Goal: Task Accomplishment & Management: Use online tool/utility

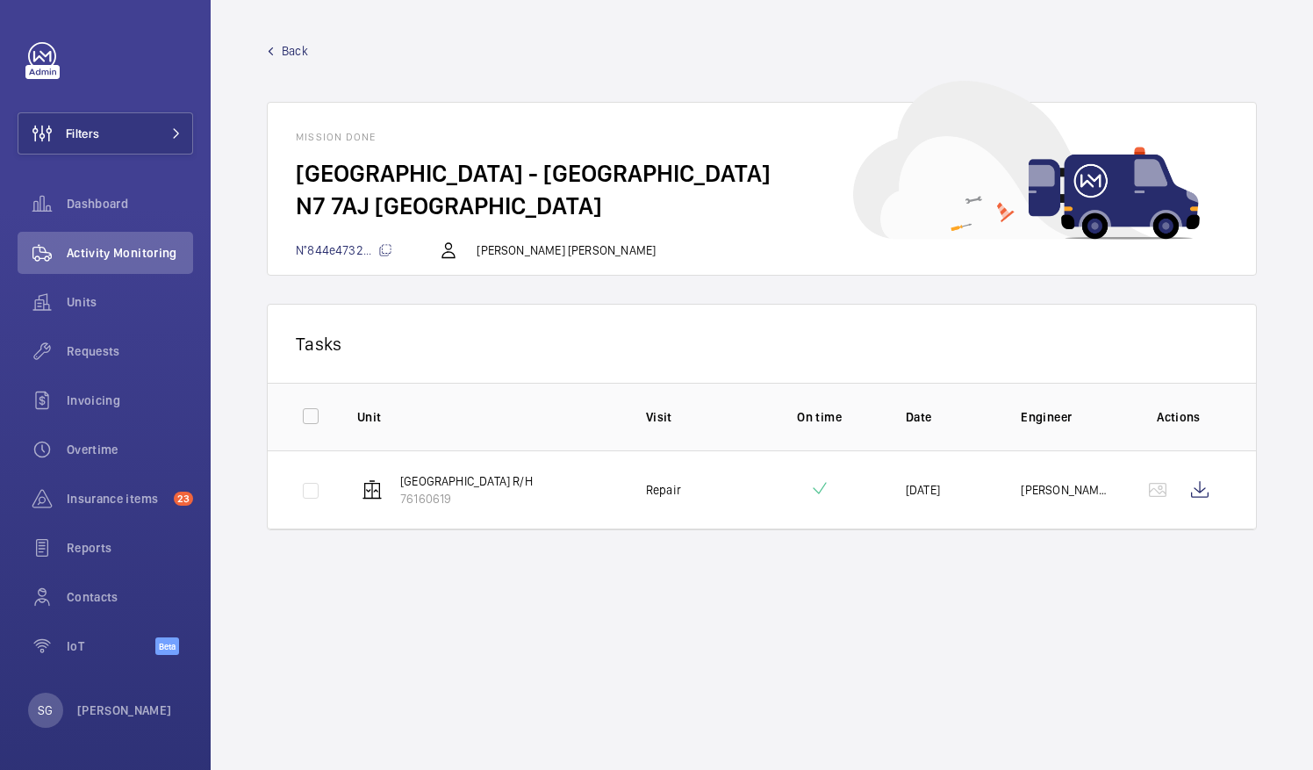
click at [289, 42] on span "Back" at bounding box center [295, 51] width 26 height 18
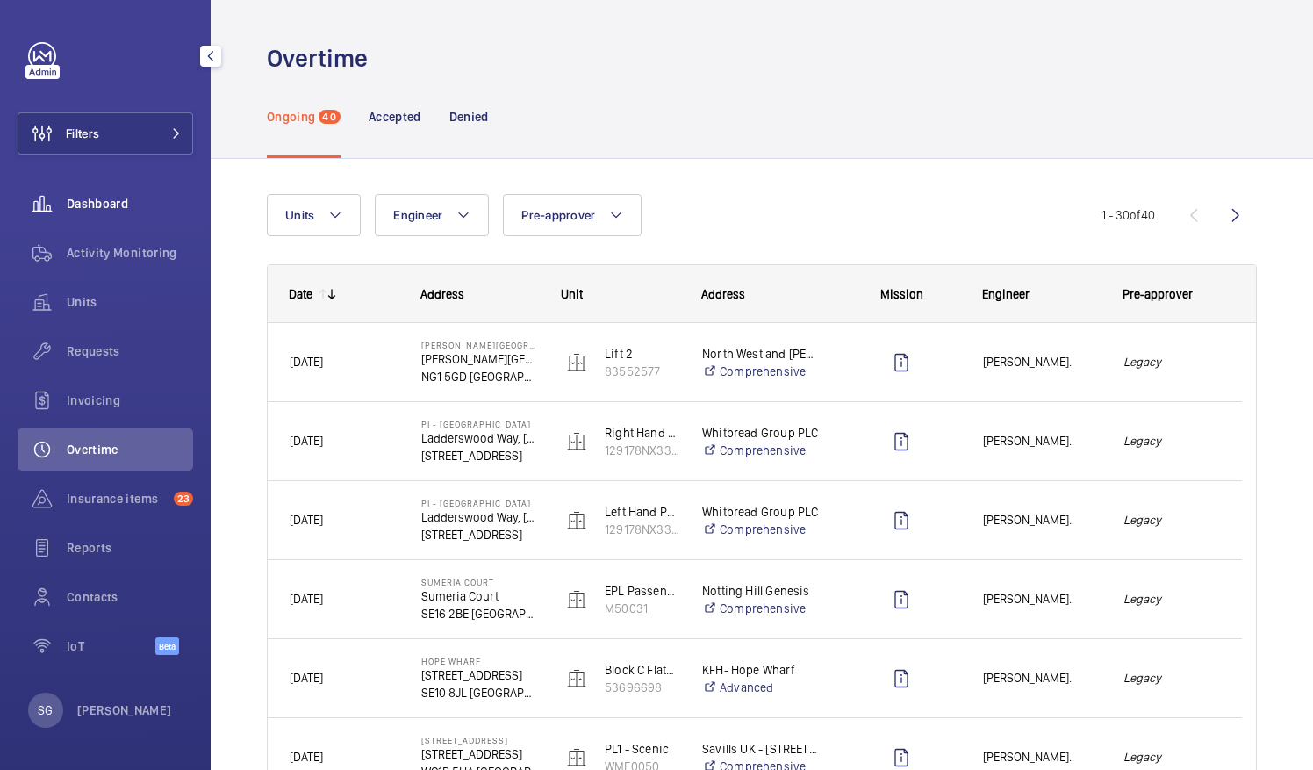
click at [99, 204] on span "Dashboard" at bounding box center [130, 204] width 126 height 18
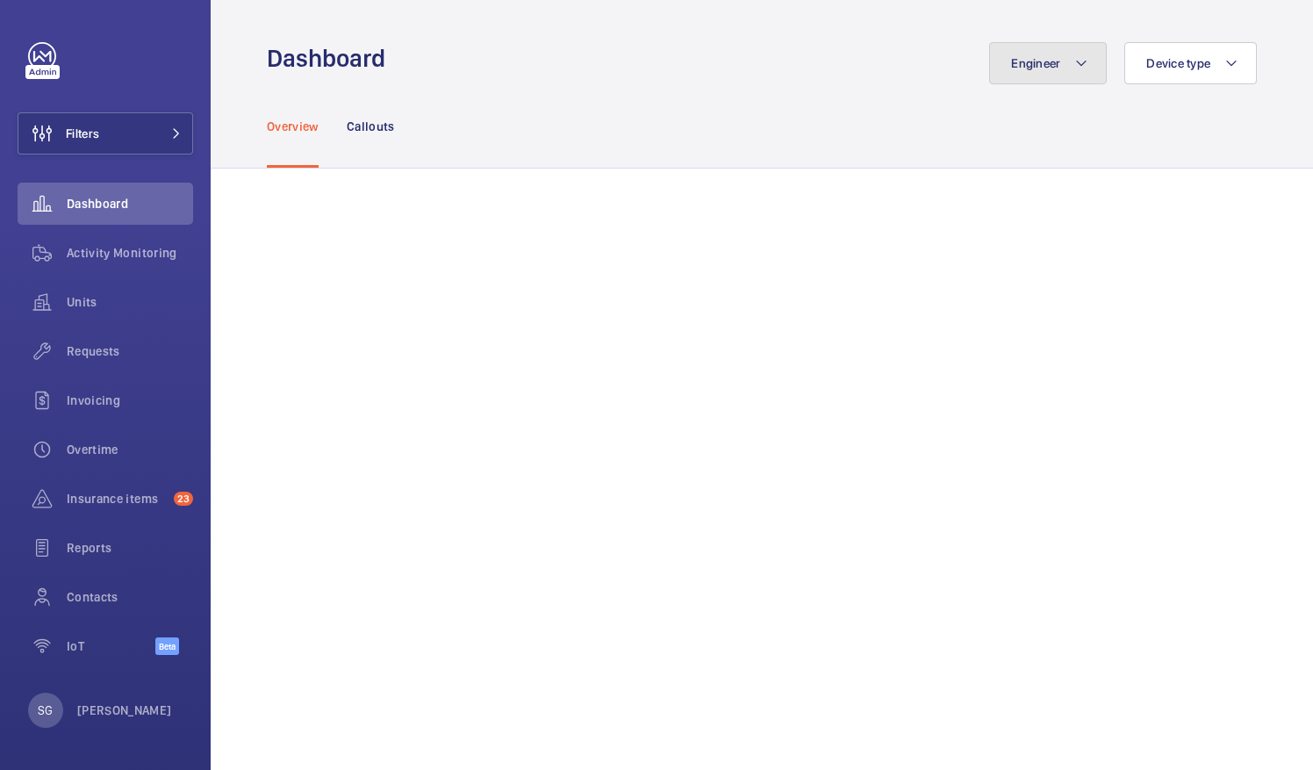
click at [1074, 53] on mat-icon at bounding box center [1081, 63] width 14 height 21
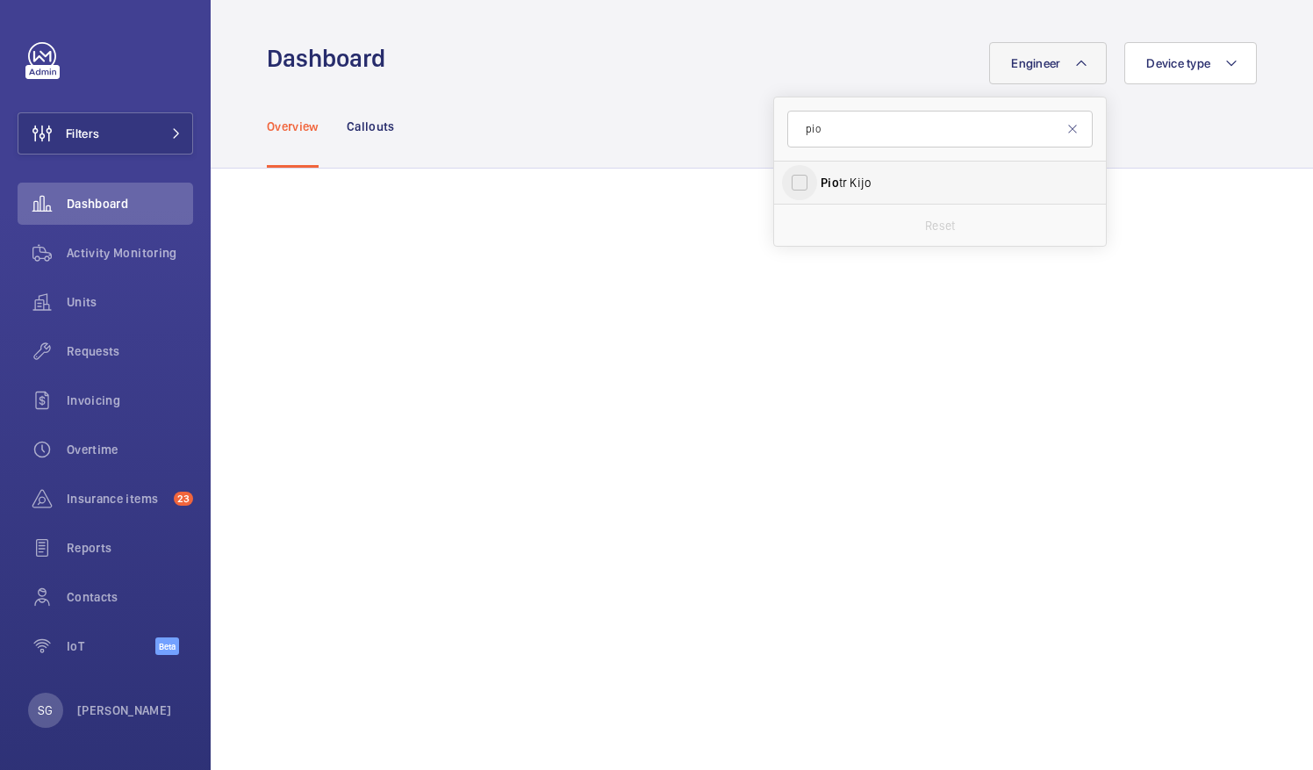
type input "pio"
click at [786, 184] on input "[PERSON_NAME]" at bounding box center [799, 182] width 35 height 35
checkbox input "true"
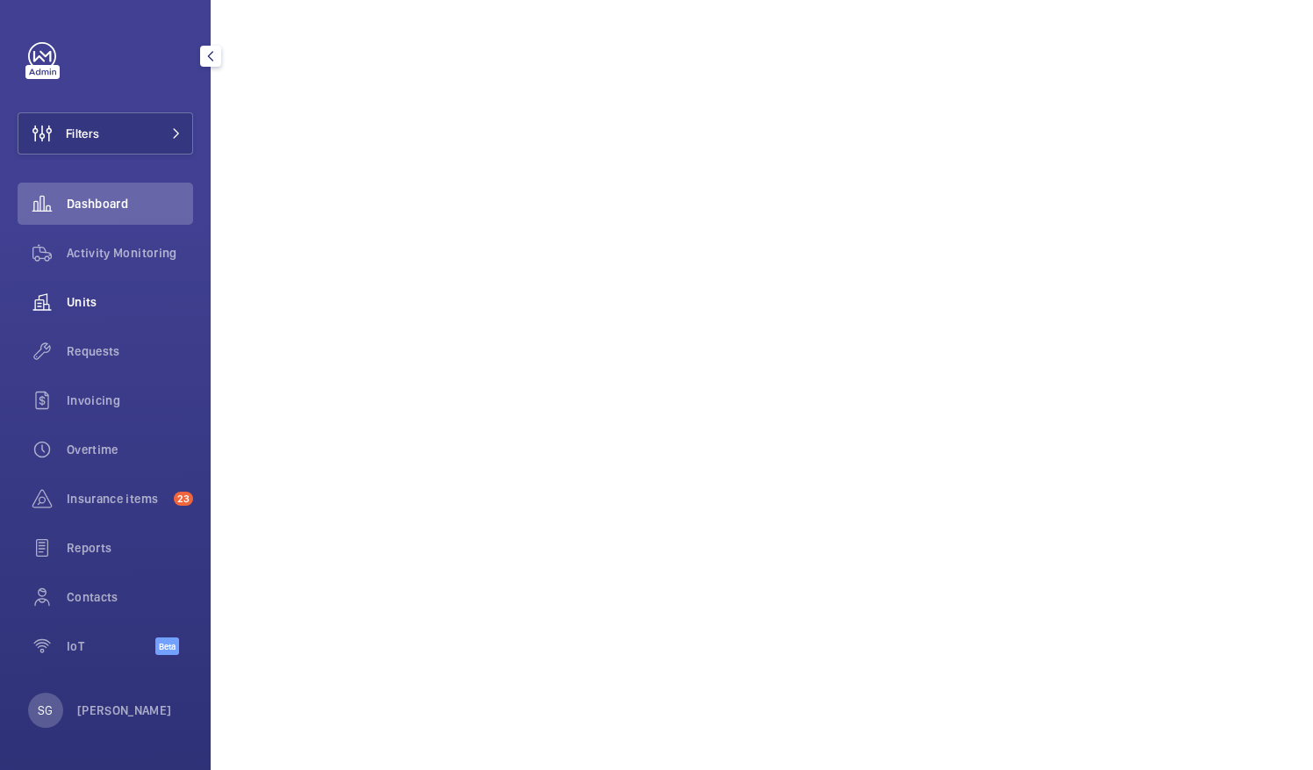
click at [119, 299] on span "Units" at bounding box center [130, 302] width 126 height 18
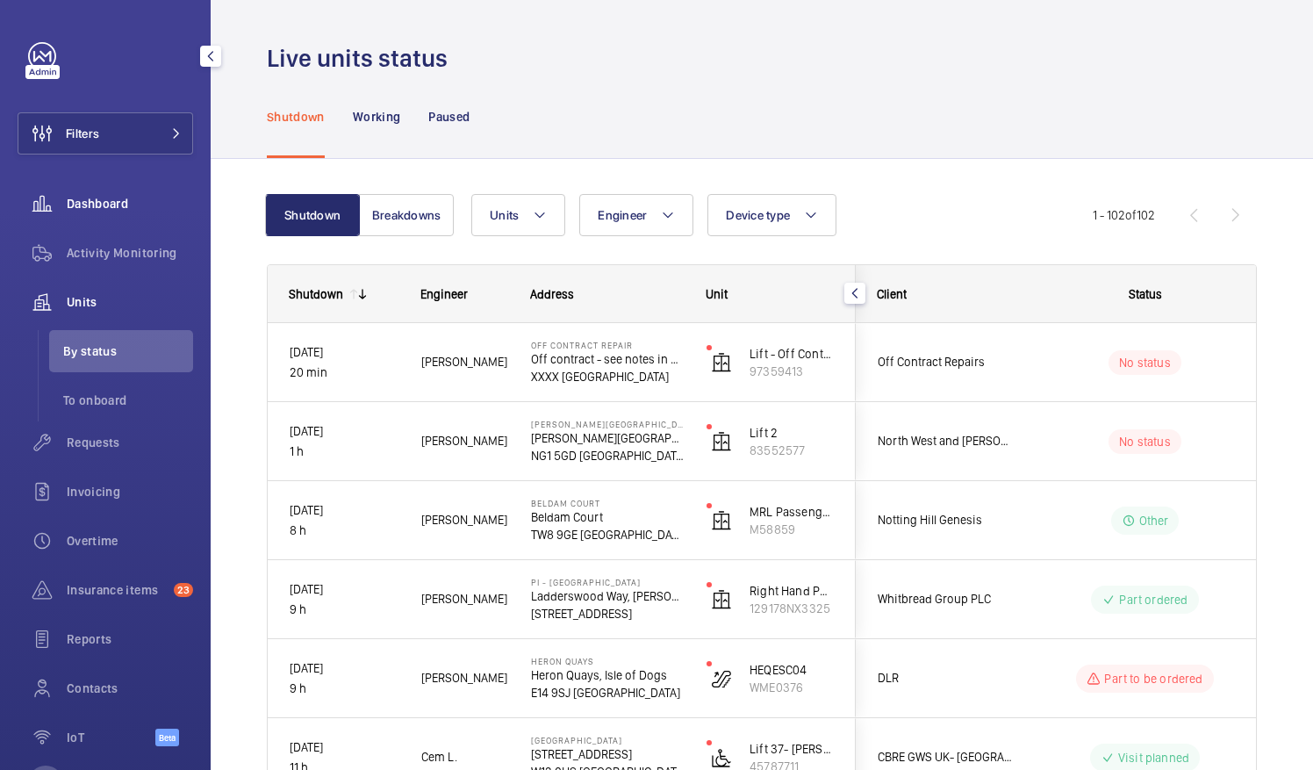
click at [98, 205] on span "Dashboard" at bounding box center [130, 204] width 126 height 18
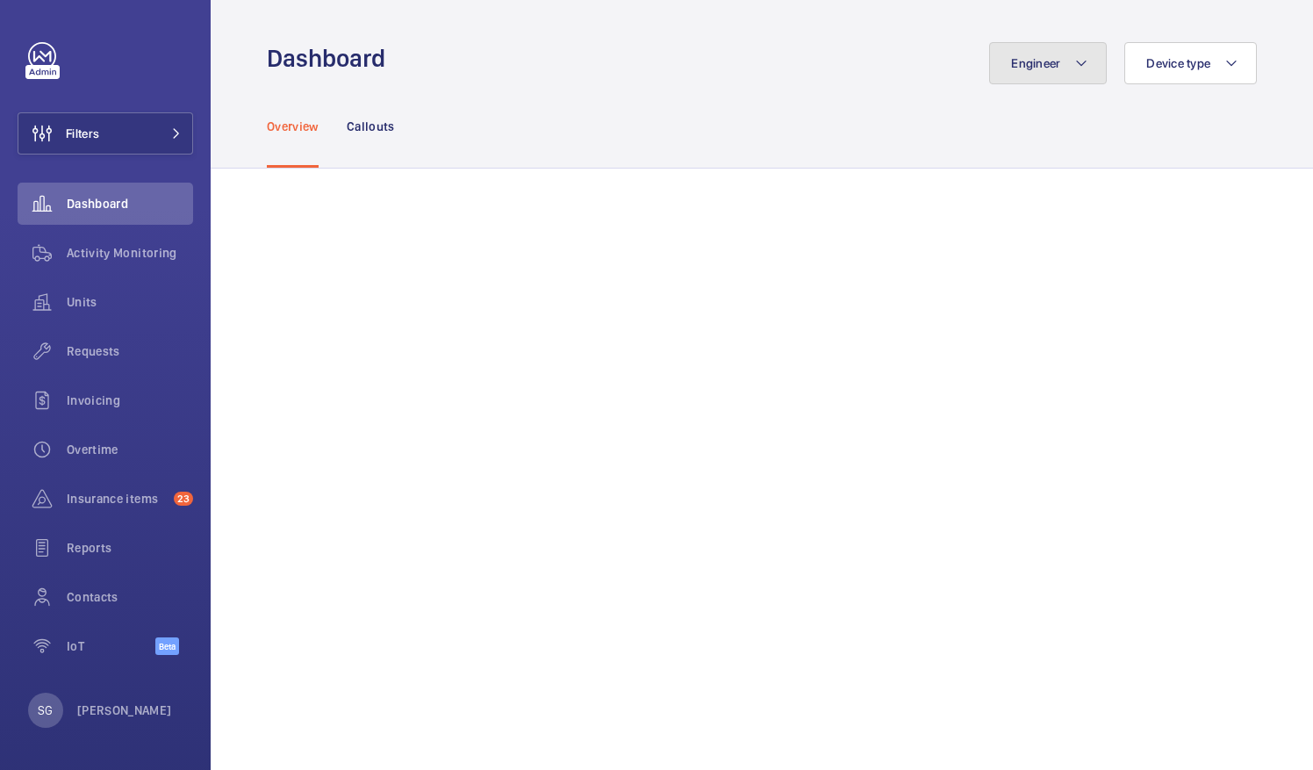
click at [1074, 60] on mat-icon at bounding box center [1081, 63] width 14 height 21
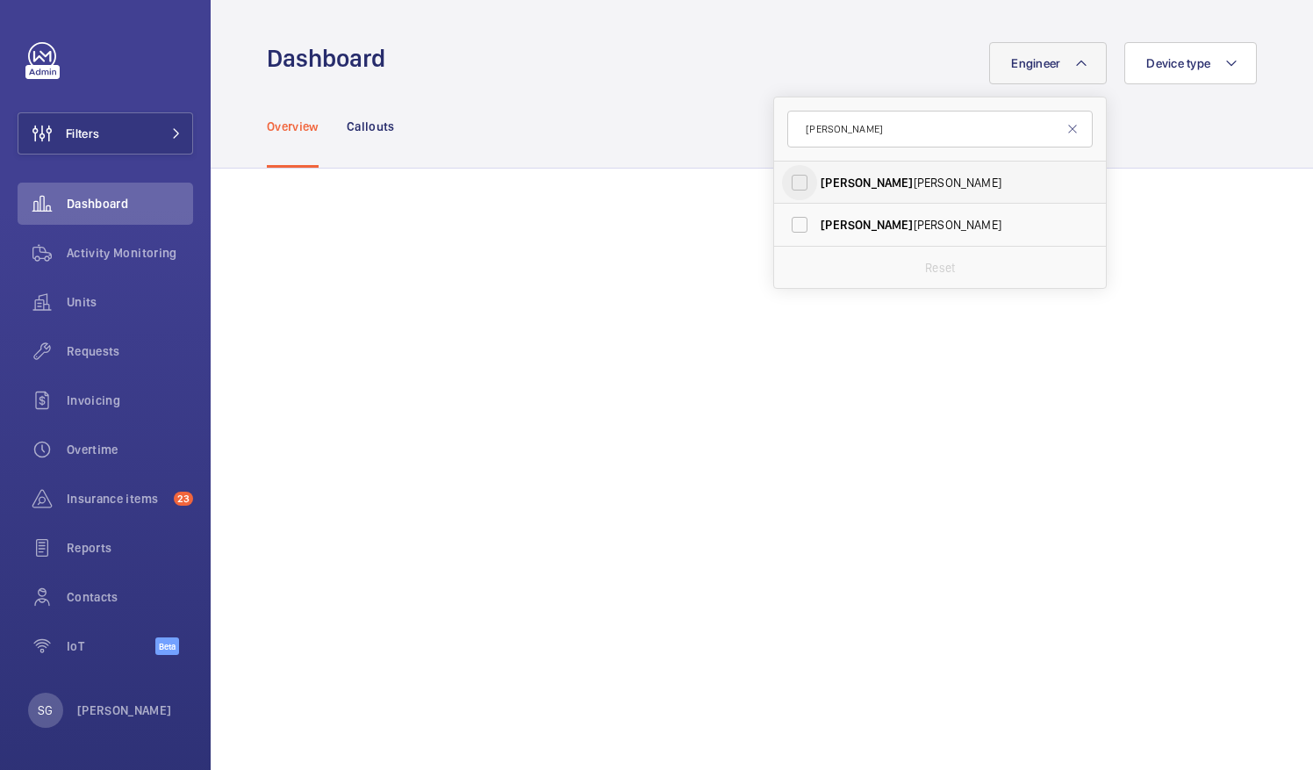
type input "[PERSON_NAME]"
click at [792, 190] on input "[PERSON_NAME]" at bounding box center [799, 182] width 35 height 35
click at [791, 179] on input "[PERSON_NAME]" at bounding box center [799, 182] width 35 height 35
checkbox input "false"
click at [832, 140] on input "[PERSON_NAME]" at bounding box center [939, 129] width 305 height 37
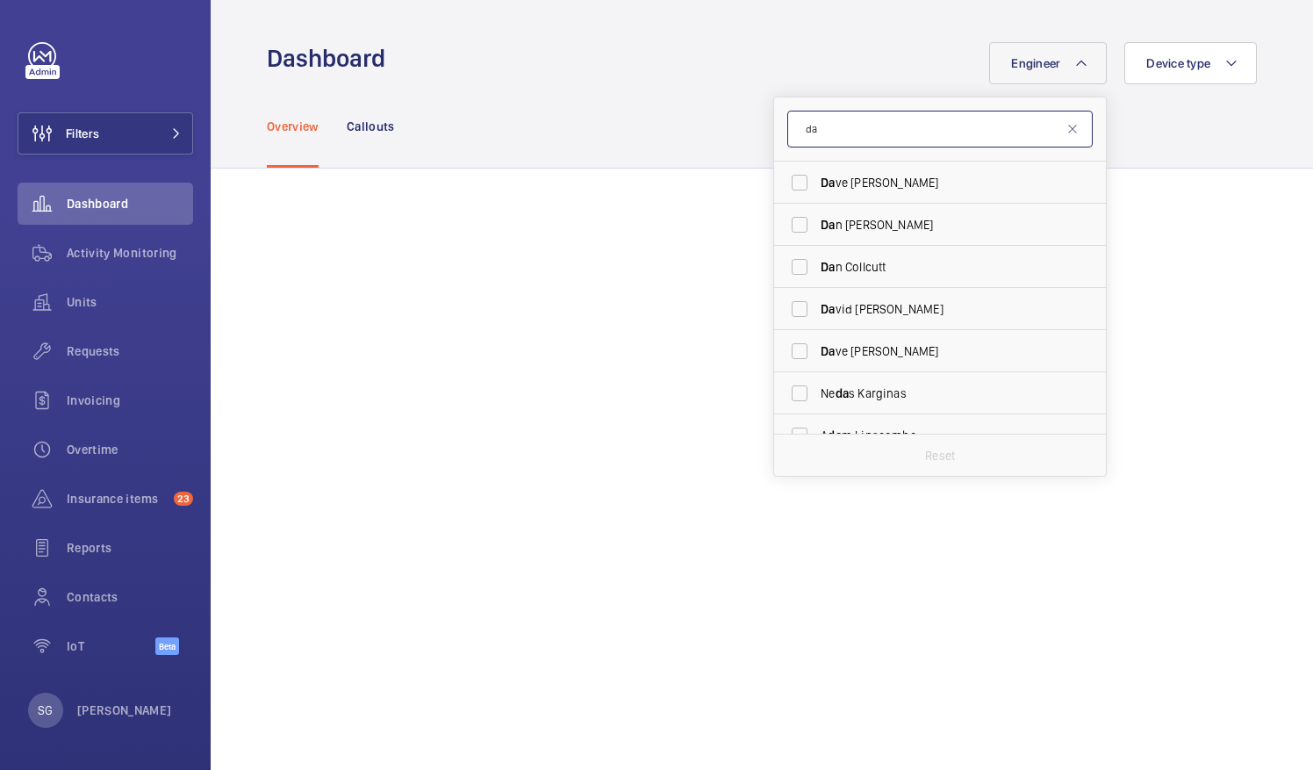
type input "d"
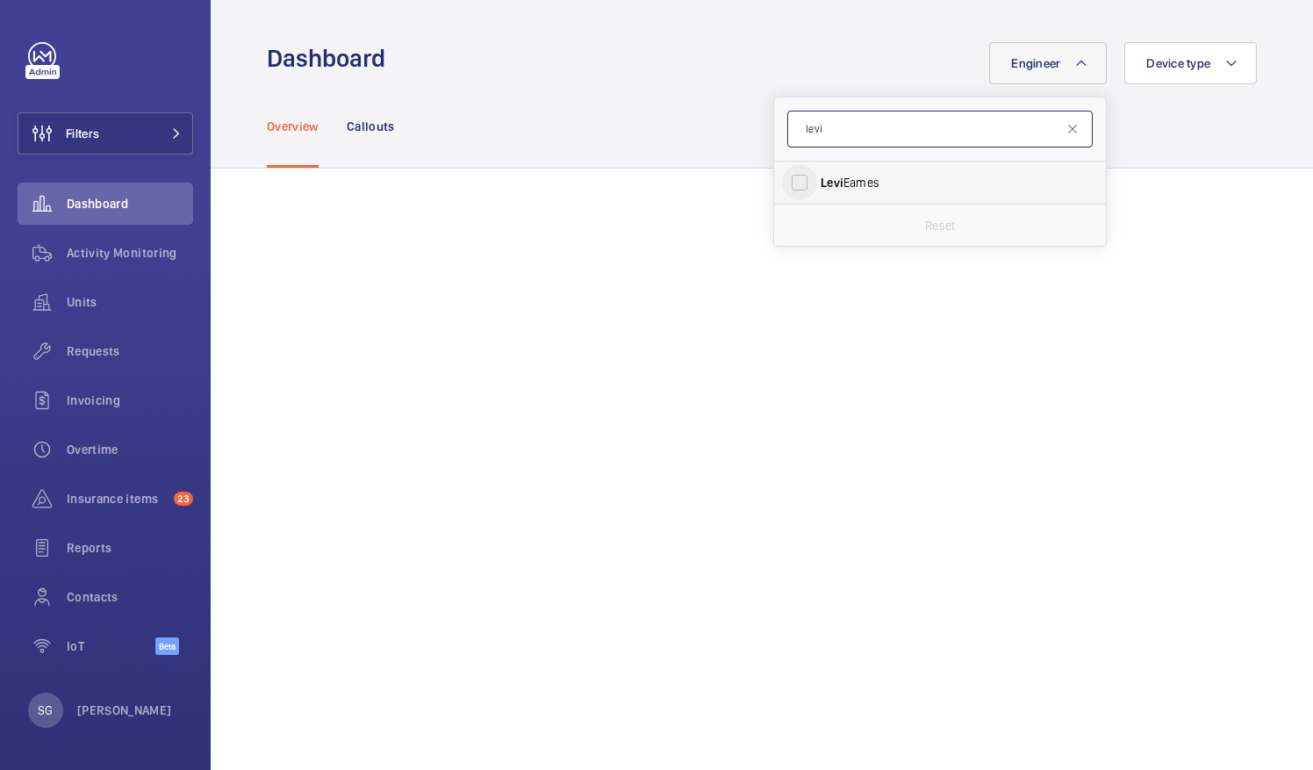
type input "levi"
click at [782, 184] on input "[PERSON_NAME]" at bounding box center [799, 182] width 35 height 35
click at [791, 175] on input "[PERSON_NAME]" at bounding box center [799, 182] width 35 height 35
checkbox input "false"
click at [849, 140] on input "levi" at bounding box center [939, 129] width 305 height 37
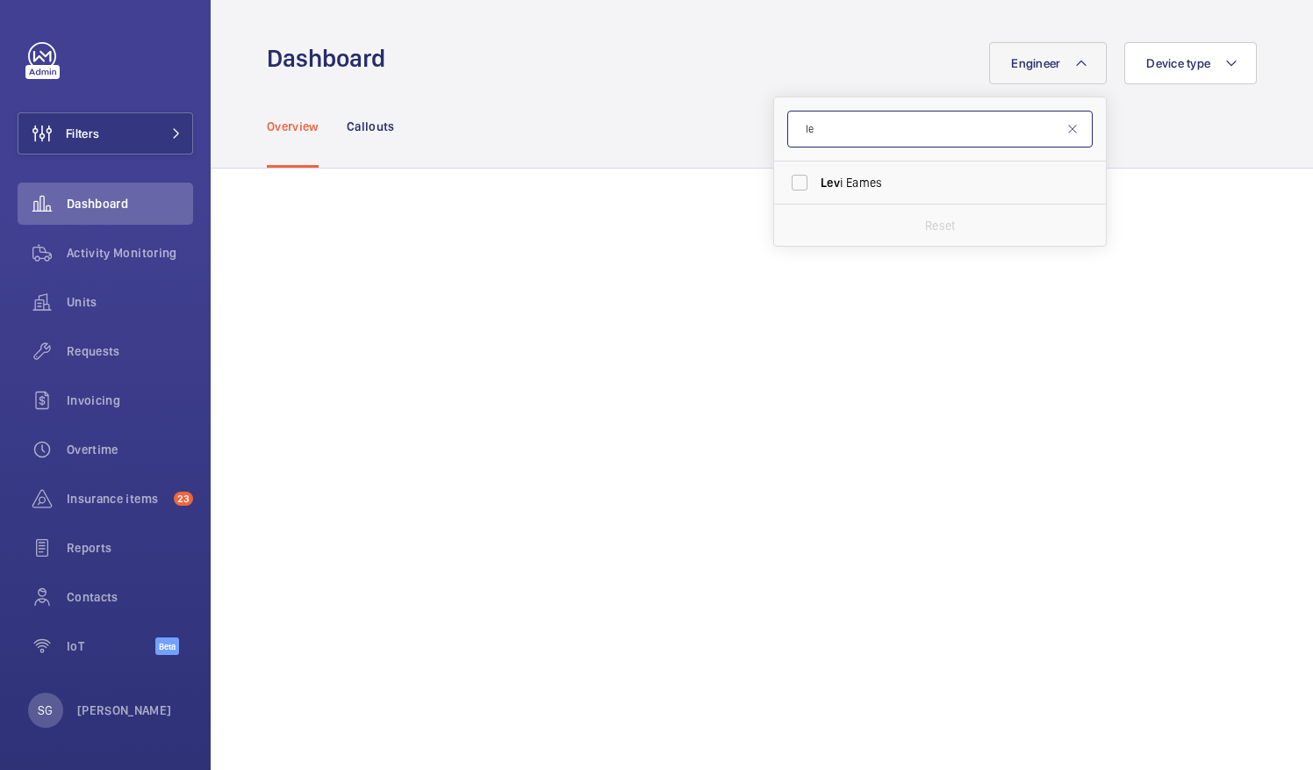
type input "l"
type input "cem"
click at [793, 179] on input "[PERSON_NAME]" at bounding box center [799, 182] width 35 height 35
checkbox input "true"
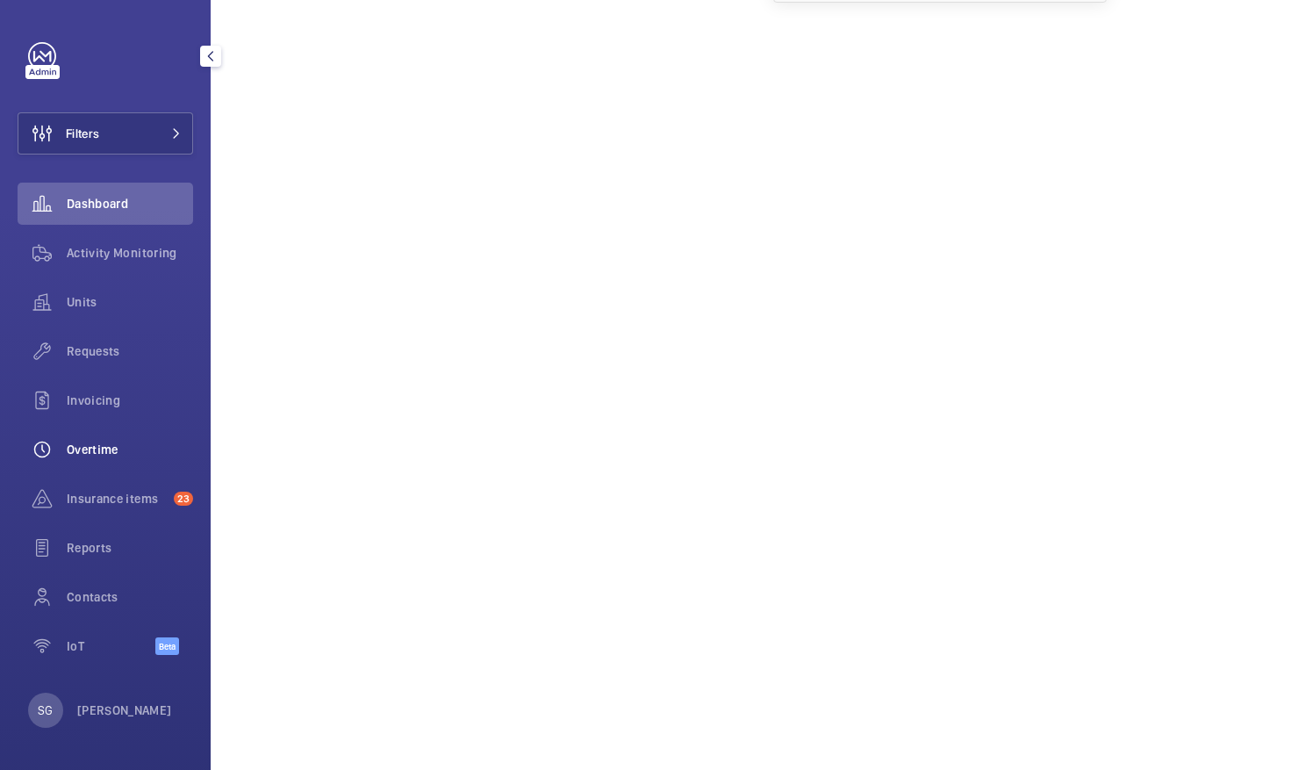
click at [128, 447] on span "Overtime" at bounding box center [130, 449] width 126 height 18
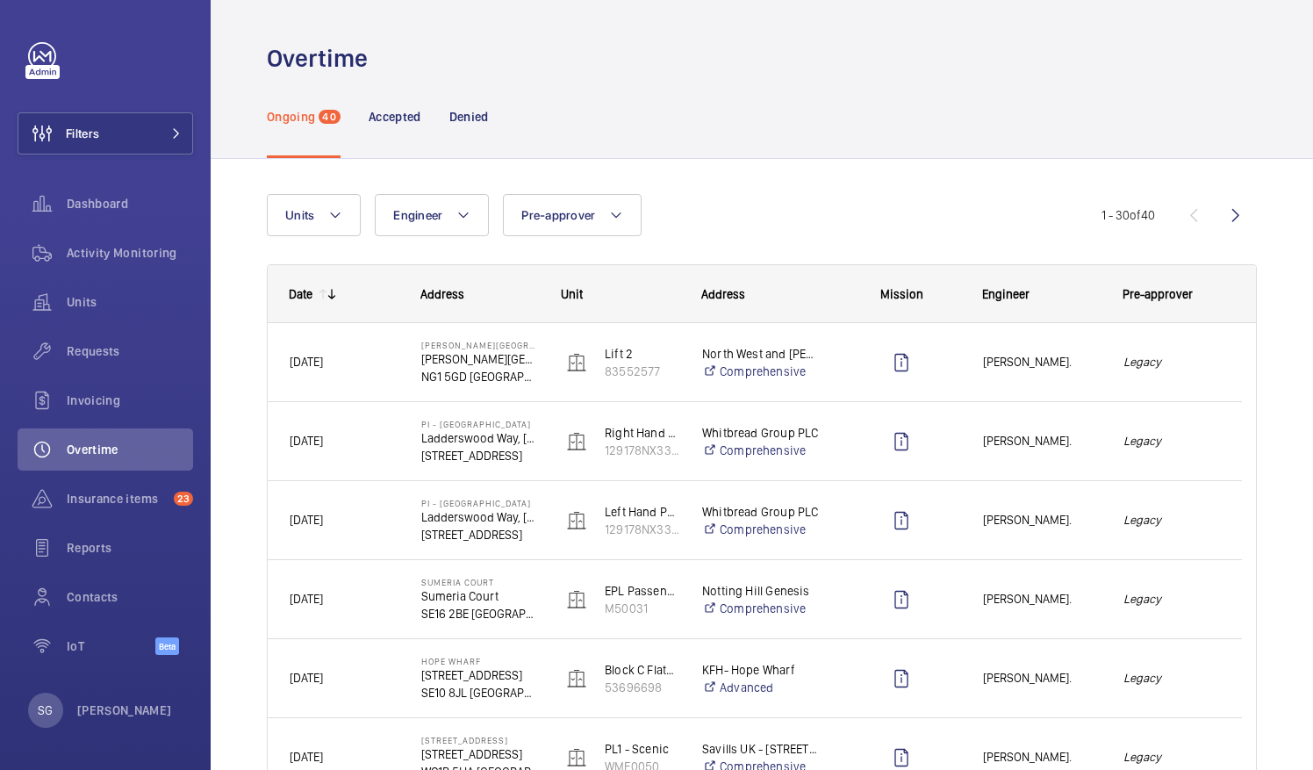
scroll to position [207, 0]
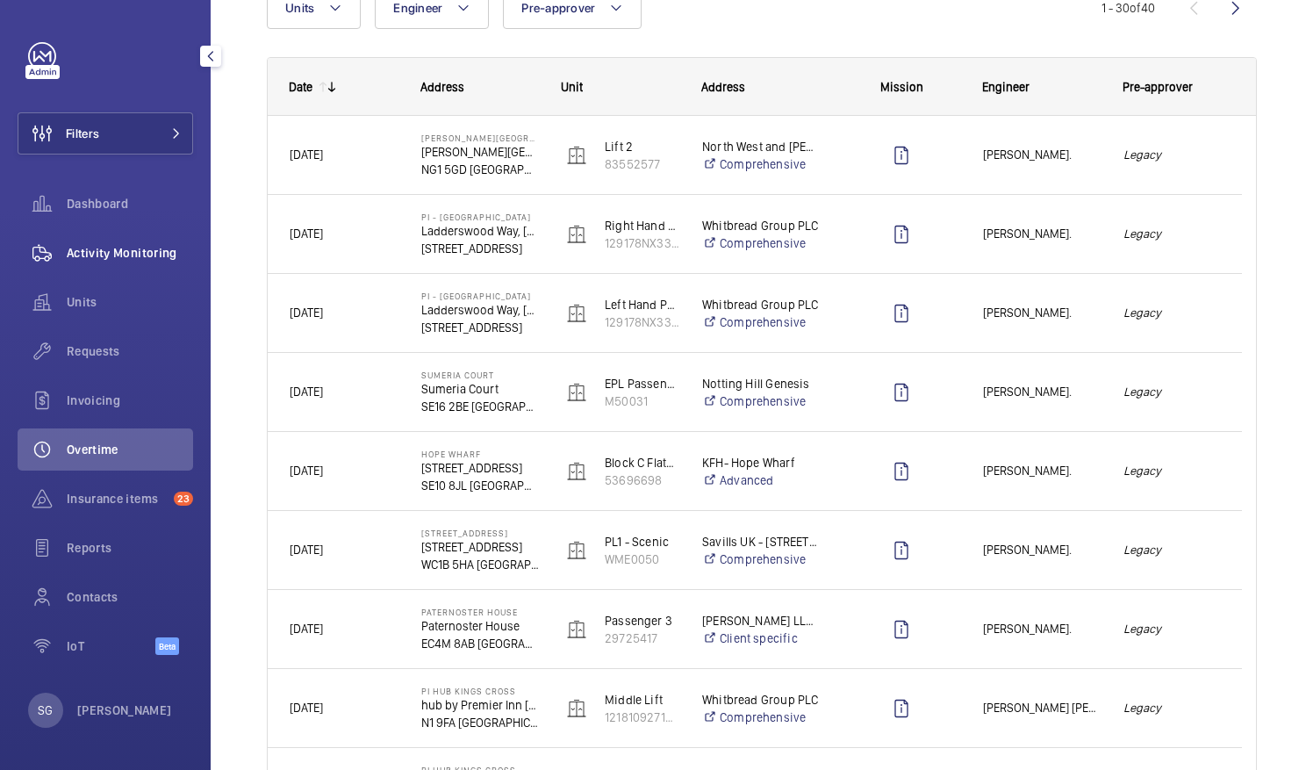
click at [156, 245] on span "Activity Monitoring" at bounding box center [130, 253] width 126 height 18
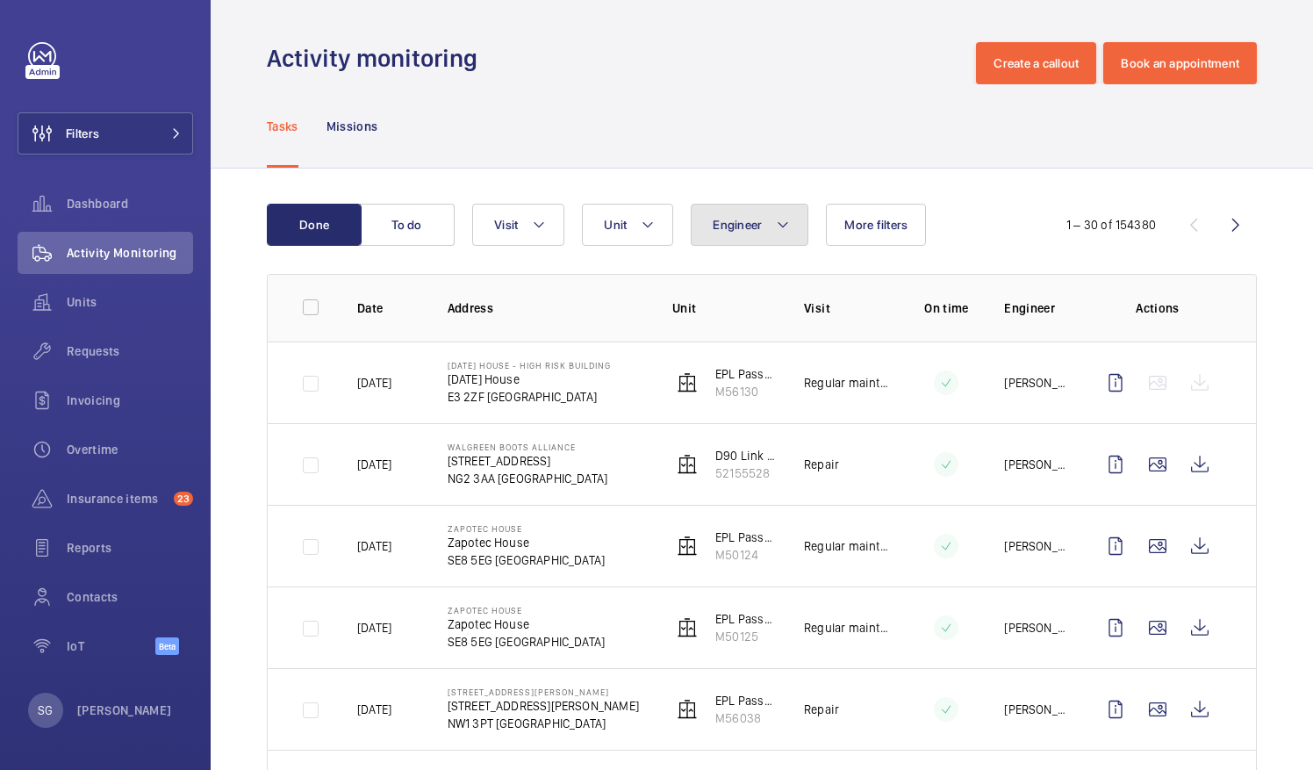
click at [774, 240] on button "Engineer" at bounding box center [750, 225] width 118 height 42
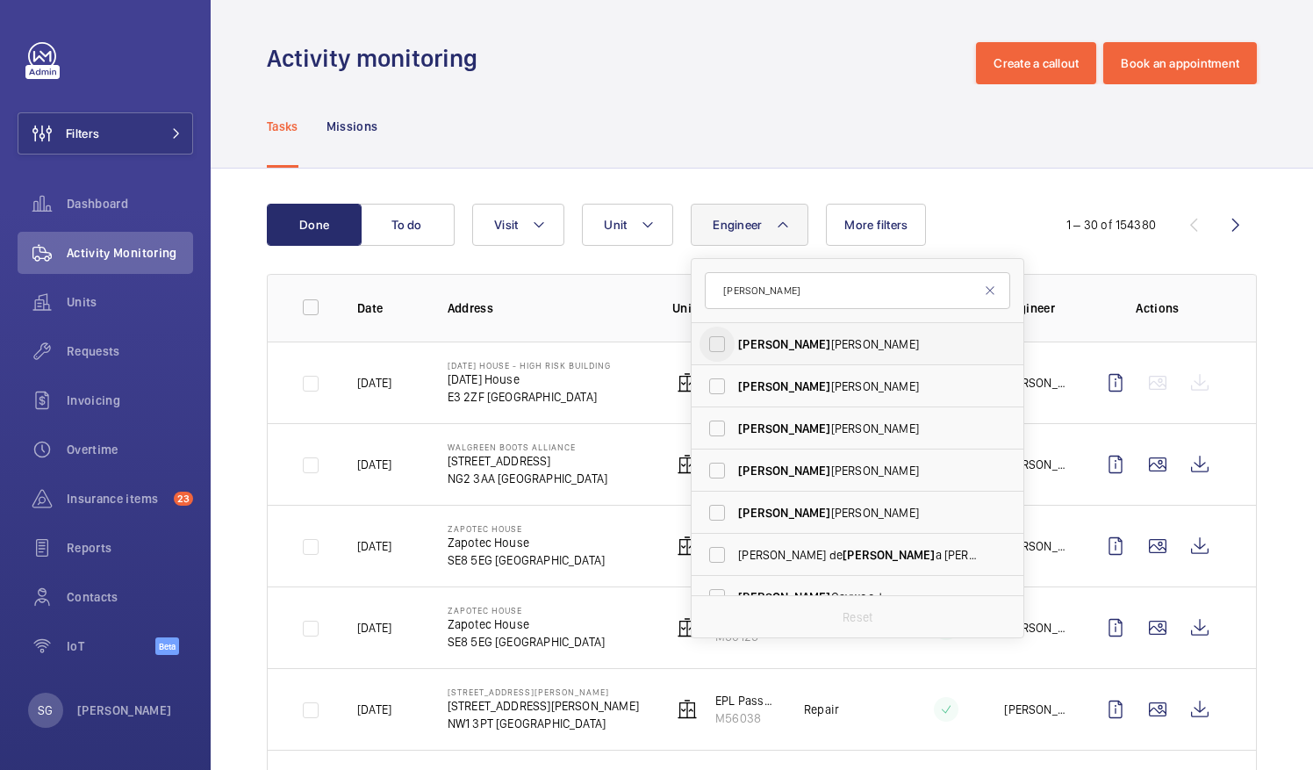
type input "[PERSON_NAME]"
click at [725, 347] on input "[PERSON_NAME]" at bounding box center [716, 343] width 35 height 35
checkbox input "true"
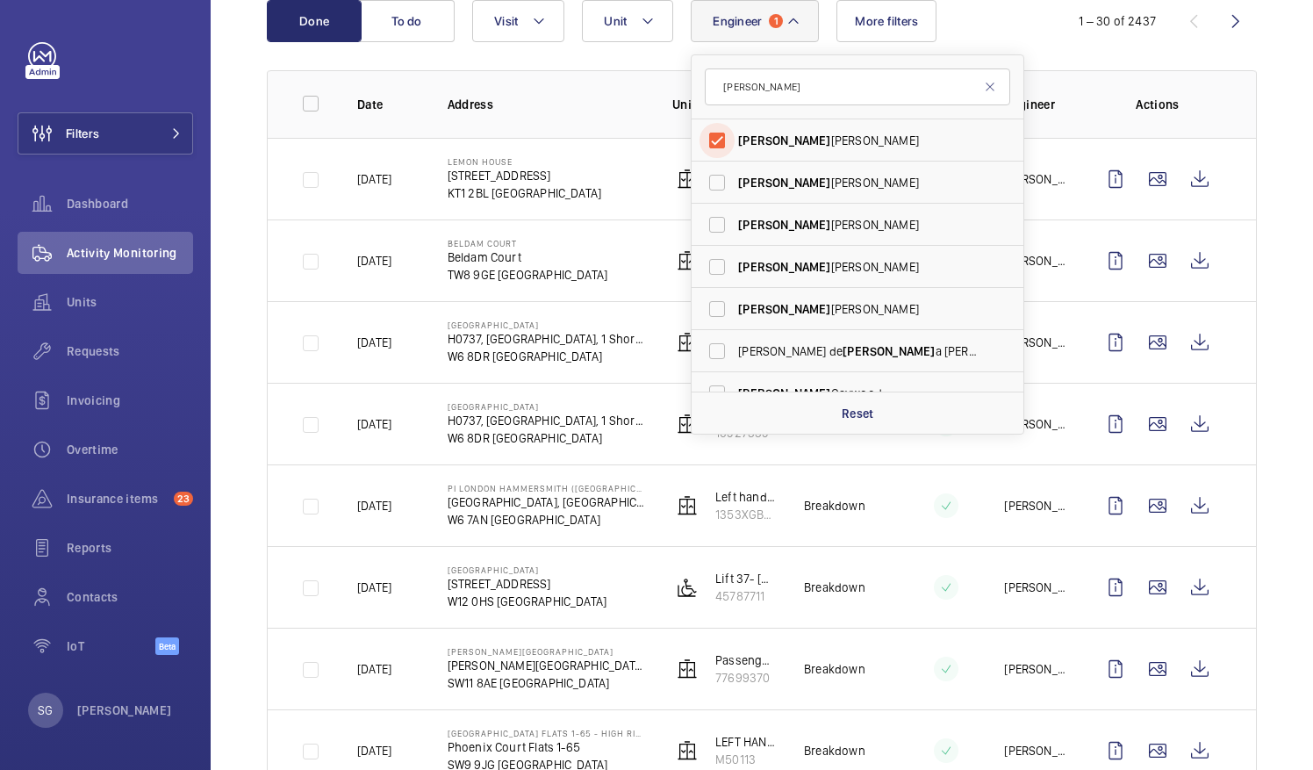
scroll to position [226, 0]
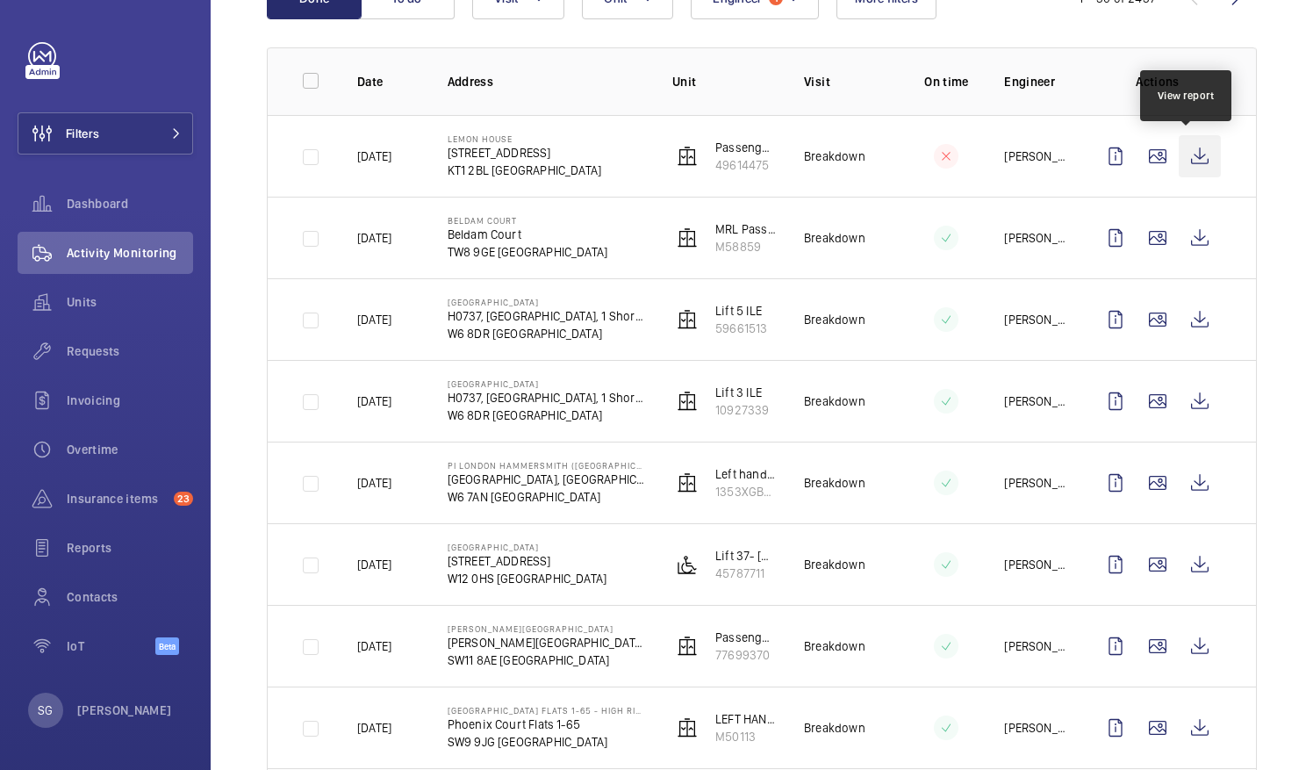
click at [1192, 139] on wm-front-icon-button at bounding box center [1199, 156] width 42 height 42
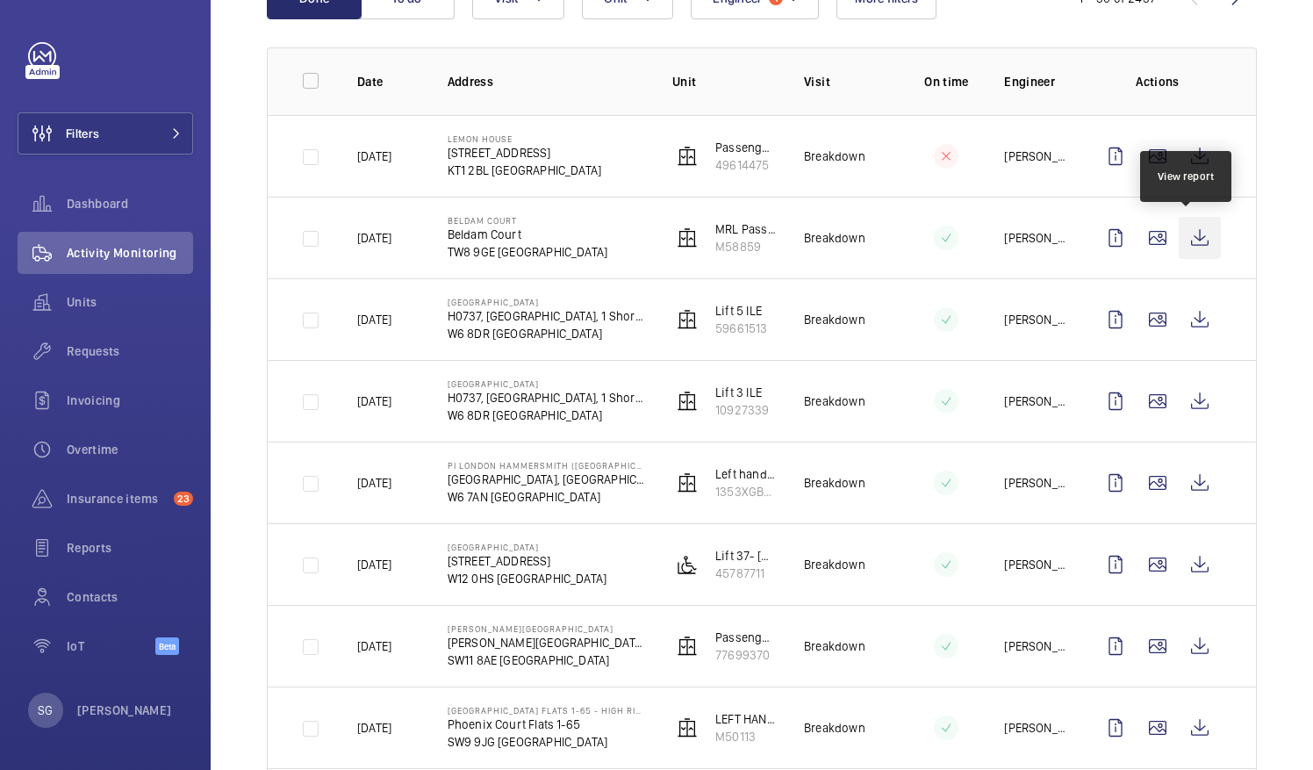
click at [1199, 232] on wm-front-icon-button at bounding box center [1199, 238] width 42 height 42
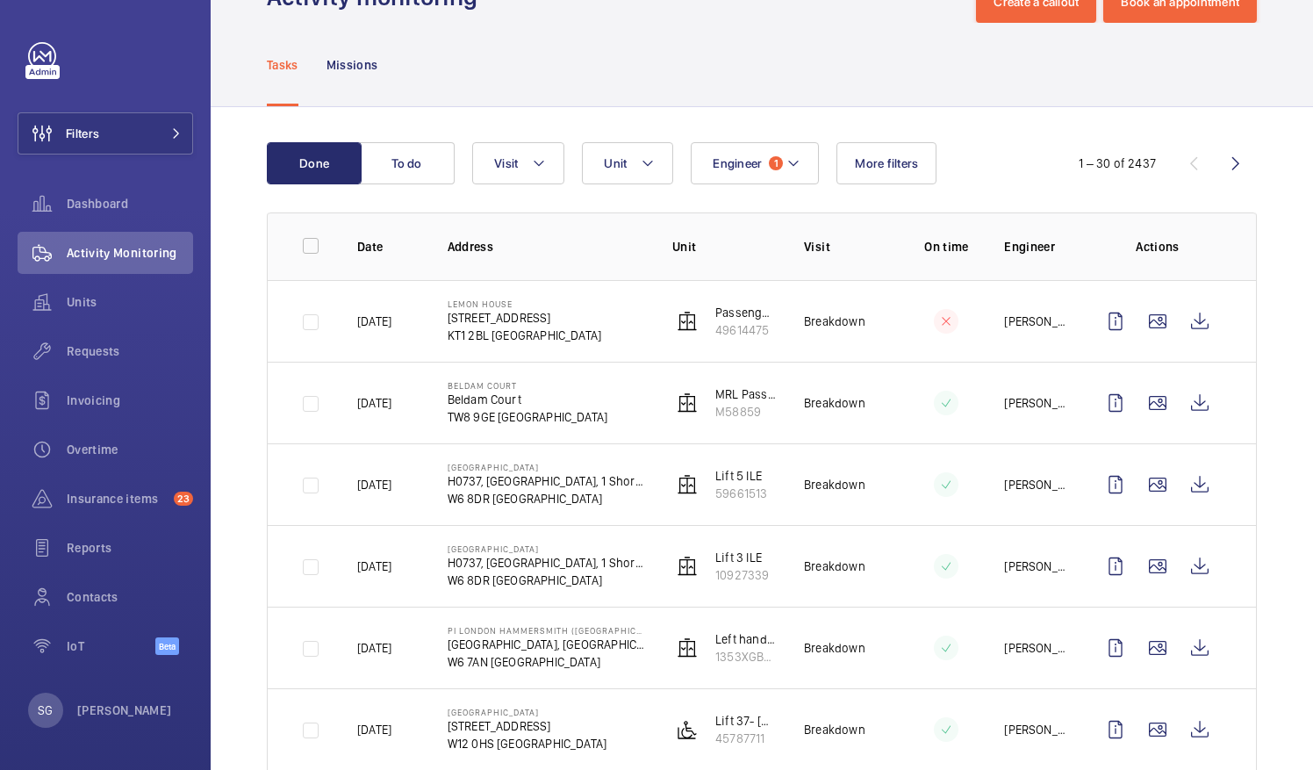
scroll to position [75, 0]
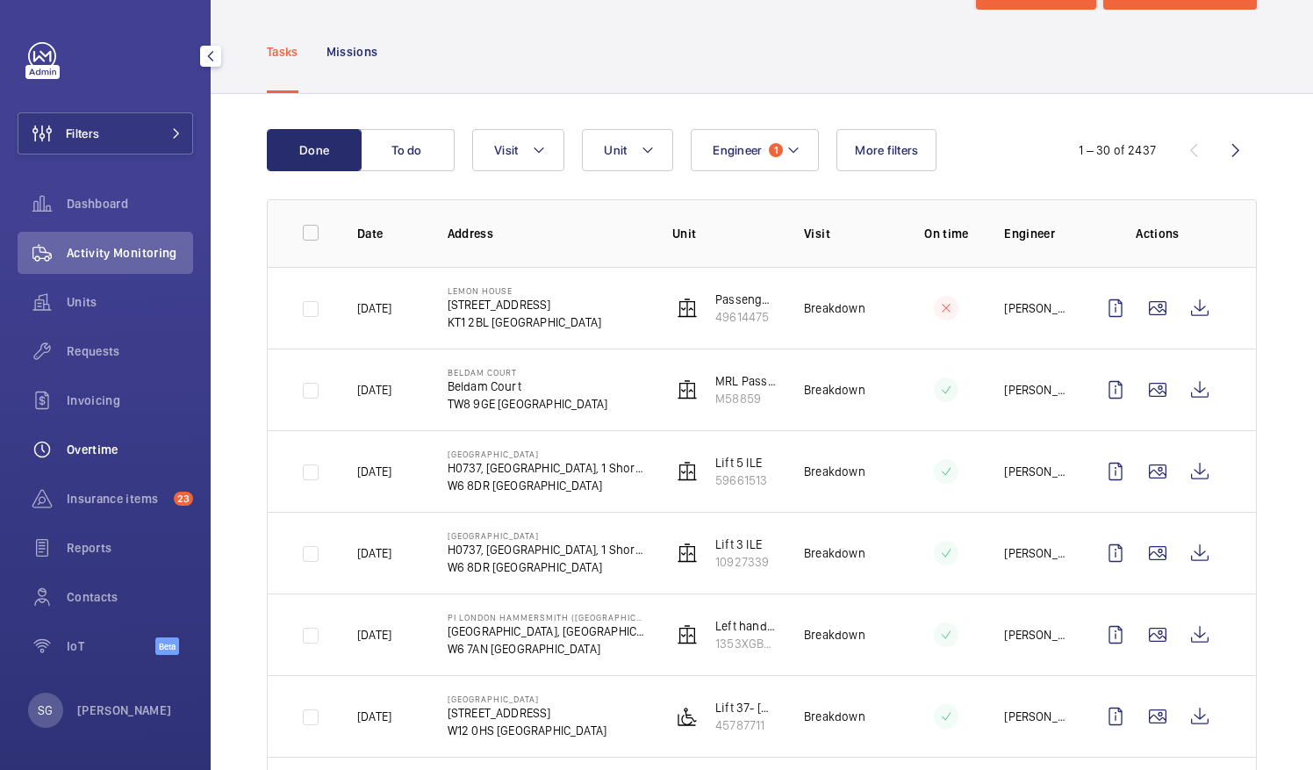
click at [116, 448] on span "Overtime" at bounding box center [130, 449] width 126 height 18
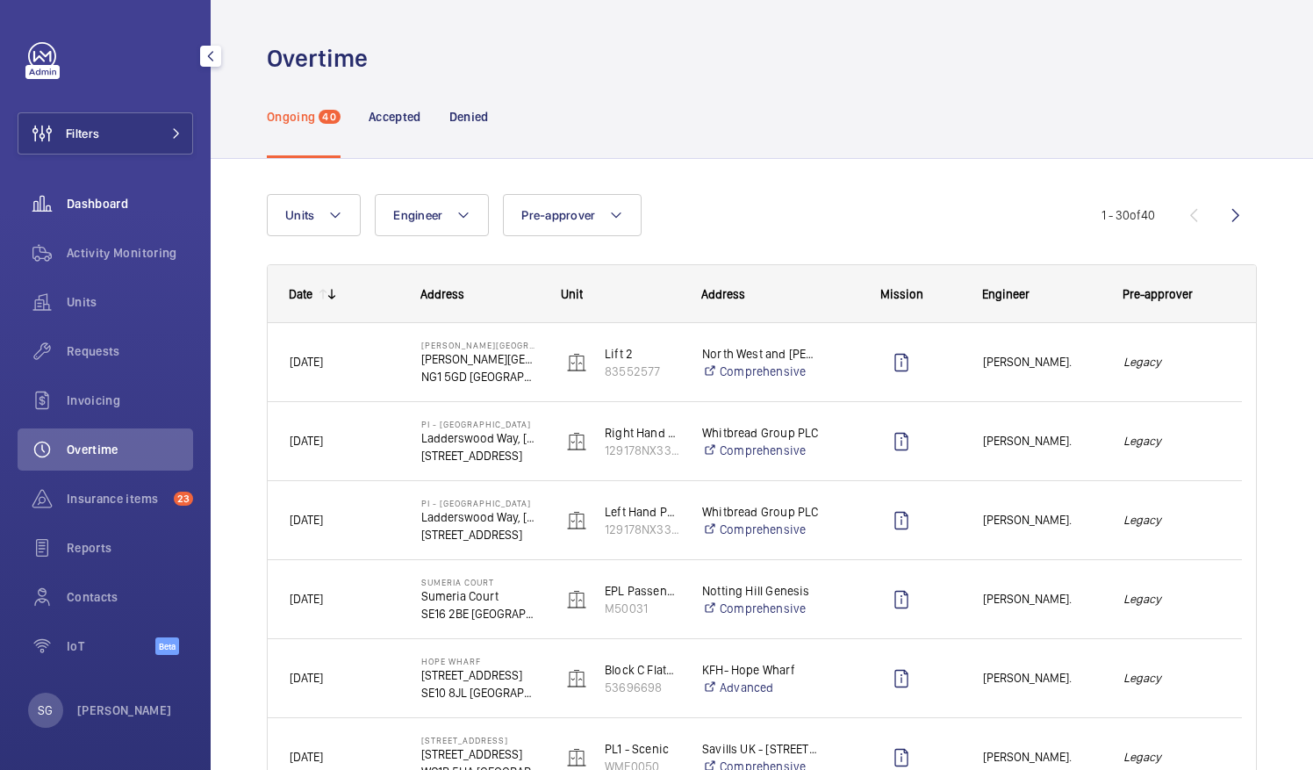
click at [82, 200] on span "Dashboard" at bounding box center [130, 204] width 126 height 18
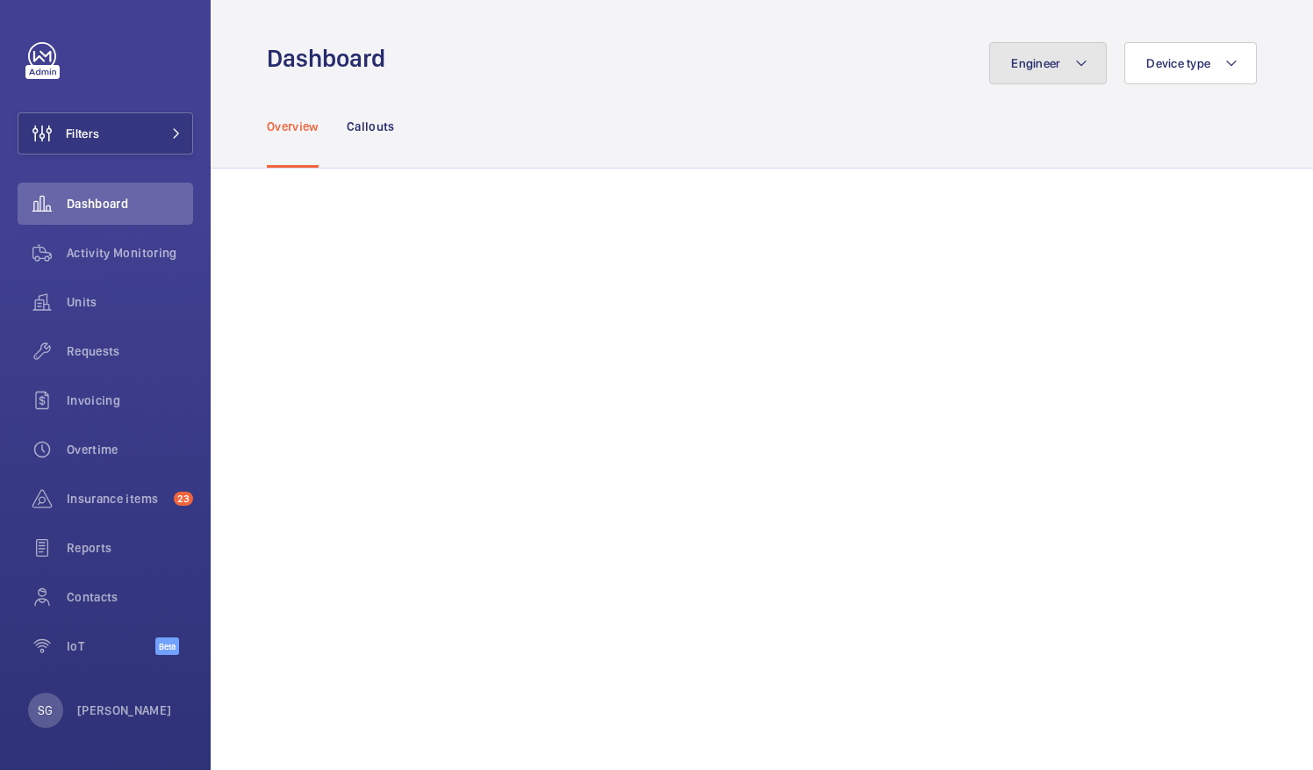
click at [1074, 58] on mat-icon at bounding box center [1081, 63] width 14 height 21
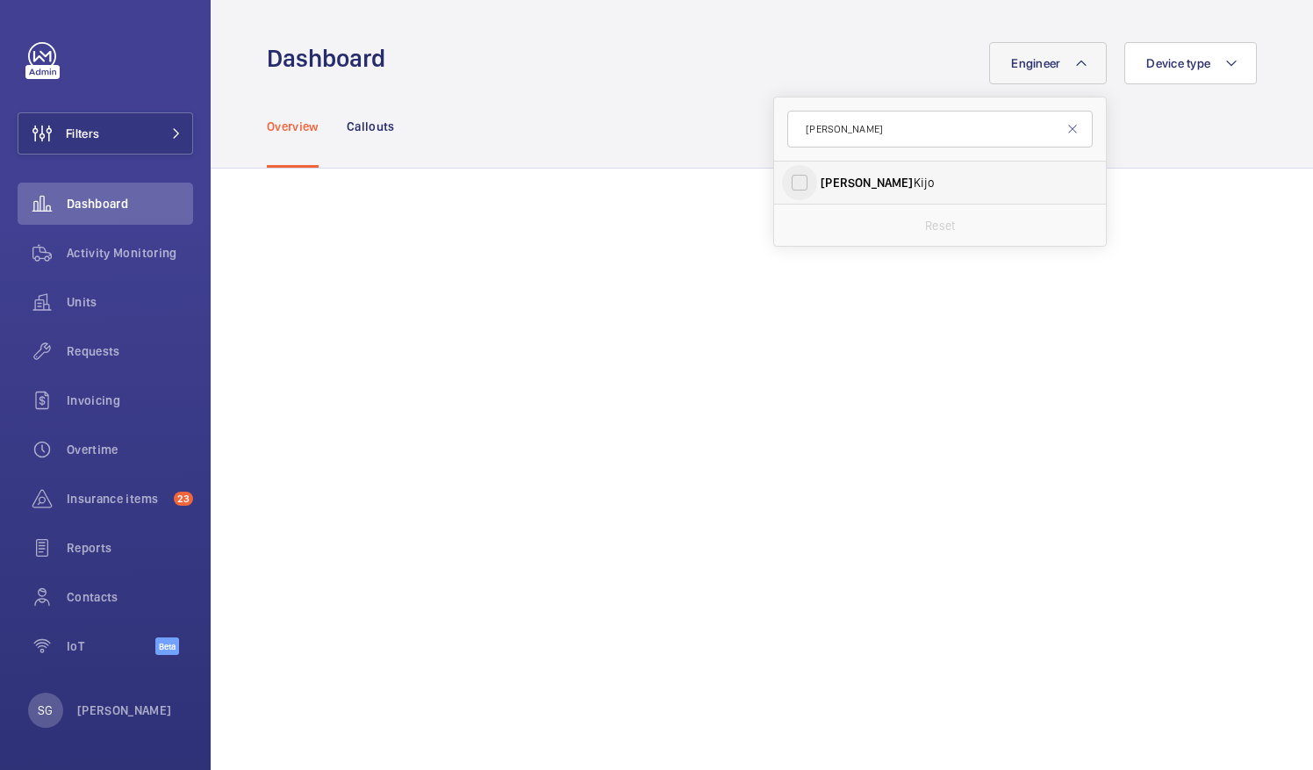
type input "[PERSON_NAME]"
click at [783, 186] on input "[PERSON_NAME]" at bounding box center [799, 182] width 35 height 35
checkbox input "true"
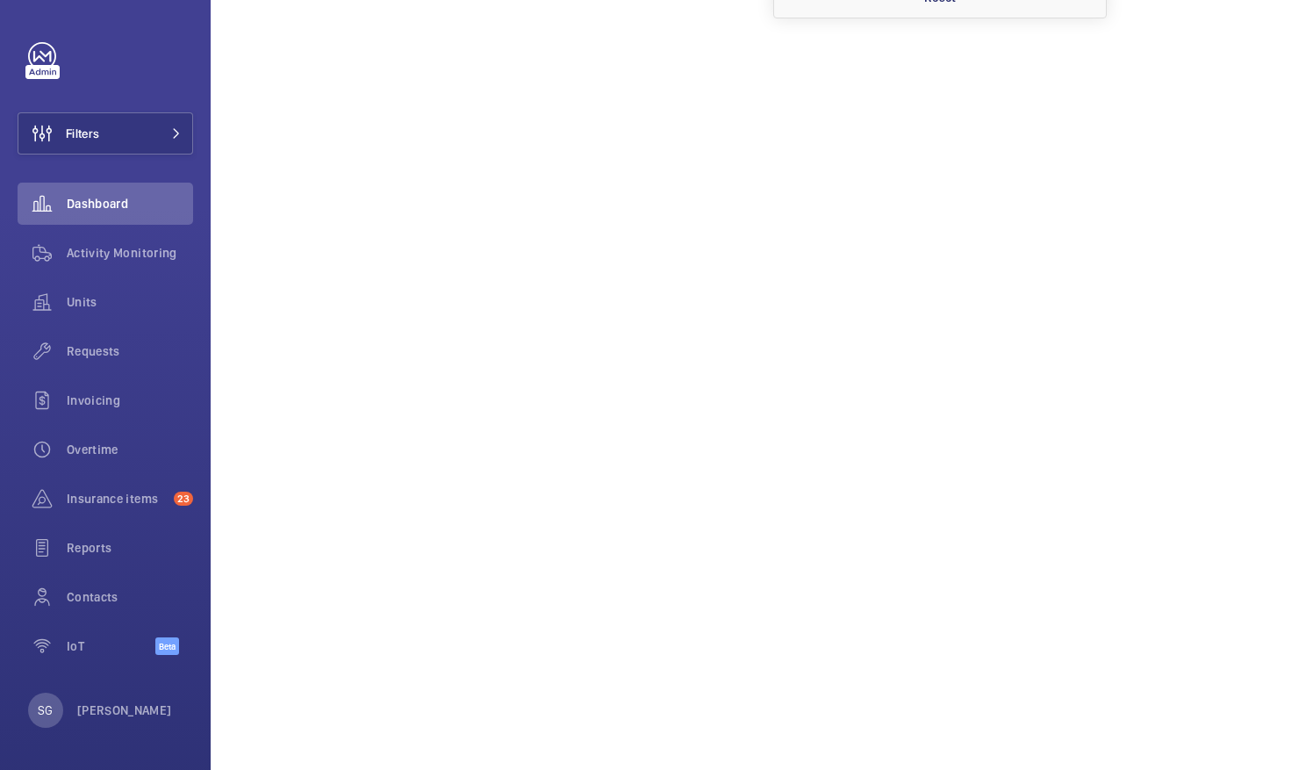
scroll to position [253, 0]
